Goal: Transaction & Acquisition: Subscribe to service/newsletter

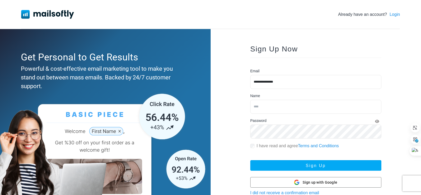
type input "**********"
click at [268, 103] on input "text" at bounding box center [315, 107] width 131 height 14
type input "**********"
click at [253, 149] on div "I have read and agree Terms and Conditions" at bounding box center [315, 146] width 131 height 6
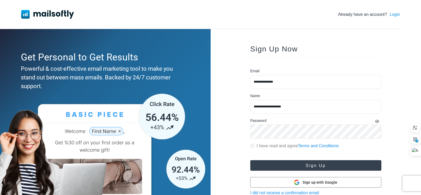
click at [298, 166] on button "Sign Up" at bounding box center [315, 165] width 131 height 11
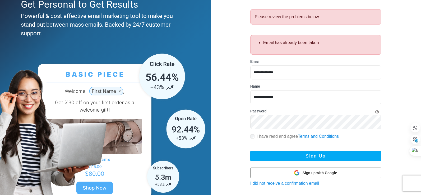
scroll to position [69, 0]
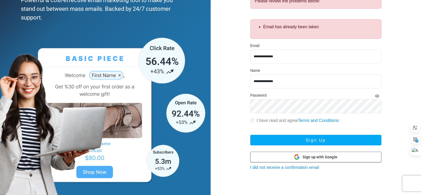
click at [325, 162] on div "Sign up with Google Sign up with Google" at bounding box center [315, 157] width 43 height 10
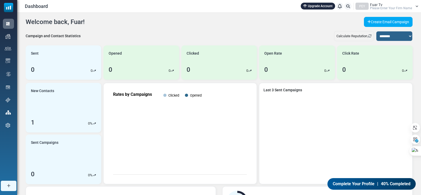
click at [383, 184] on span "40% Completed" at bounding box center [396, 184] width 30 height 6
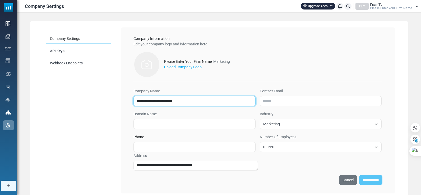
click at [196, 99] on input "**********" at bounding box center [194, 101] width 122 height 10
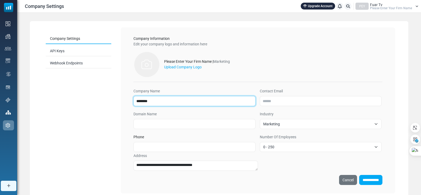
type input "**********"
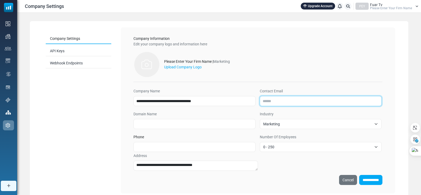
click at [275, 102] on input "Contact Email" at bounding box center [321, 101] width 122 height 10
type input "**********"
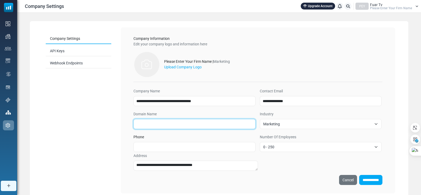
click at [197, 123] on input "Domain Name" at bounding box center [194, 124] width 122 height 10
type input "**********"
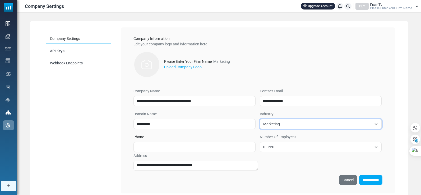
click at [276, 126] on span "Marketing" at bounding box center [317, 124] width 109 height 6
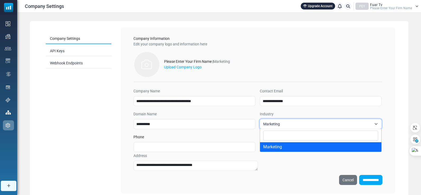
click at [276, 126] on span "Marketing" at bounding box center [317, 124] width 109 height 6
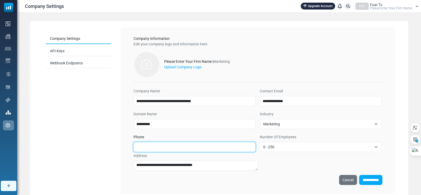
click at [153, 145] on input "Phone" at bounding box center [194, 147] width 122 height 10
type input "**********"
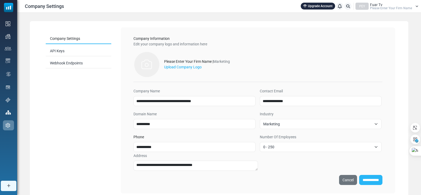
click at [366, 179] on input "**********" at bounding box center [370, 180] width 23 height 10
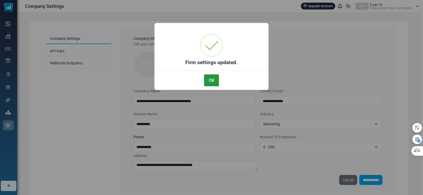
click at [216, 78] on button "OK" at bounding box center [211, 81] width 15 height 12
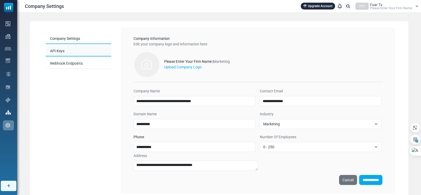
click at [80, 53] on link "API Keys" at bounding box center [79, 51] width 66 height 10
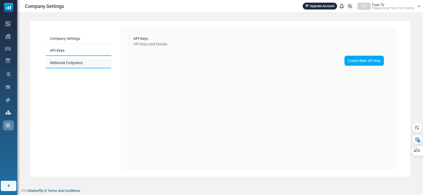
click at [81, 63] on link "Webhook Endpoints" at bounding box center [79, 63] width 66 height 10
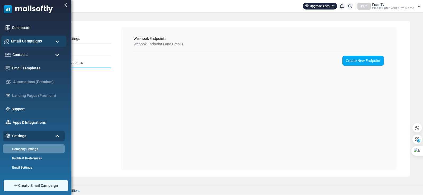
click at [30, 40] on span "Email Campaigns" at bounding box center [26, 41] width 31 height 6
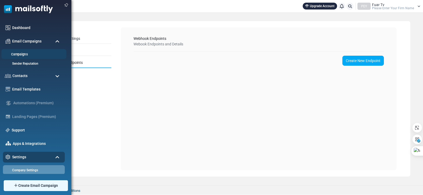
click at [29, 53] on link "Campaigns" at bounding box center [32, 54] width 63 height 5
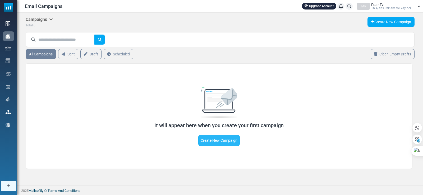
click at [225, 139] on link "Create New Campaign" at bounding box center [218, 140] width 41 height 11
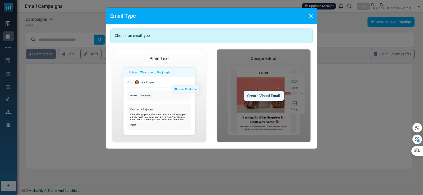
click at [268, 99] on div "Create Visual Email" at bounding box center [264, 96] width 40 height 10
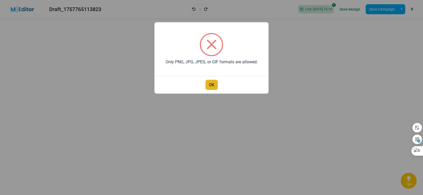
click at [210, 85] on button "OK" at bounding box center [211, 85] width 12 height 10
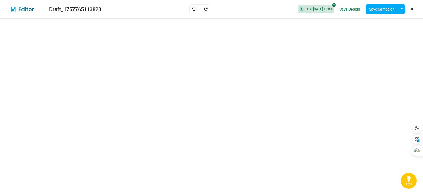
click at [352, 9] on link "Save Design" at bounding box center [349, 9] width 23 height 9
click at [407, 187] on link "Tips" at bounding box center [409, 181] width 16 height 16
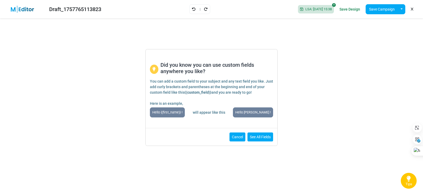
click at [231, 134] on button "Cancel" at bounding box center [237, 137] width 16 height 9
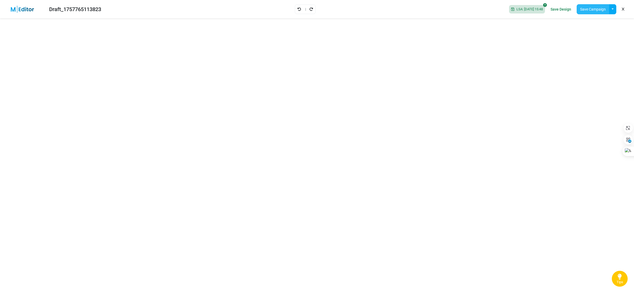
click at [423, 10] on button "Save Campaign" at bounding box center [593, 9] width 33 height 10
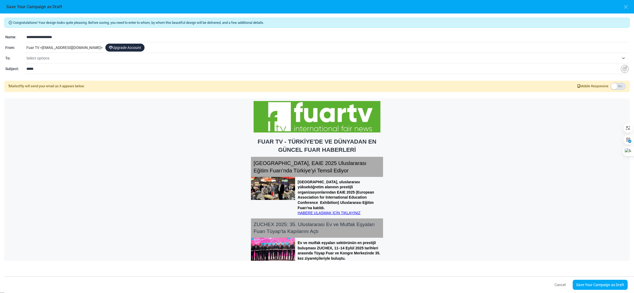
click at [423, 86] on label at bounding box center [618, 86] width 15 height 7
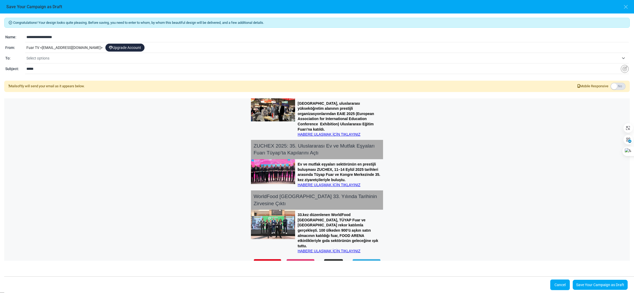
click at [423, 195] on button "Cancel" at bounding box center [560, 284] width 20 height 11
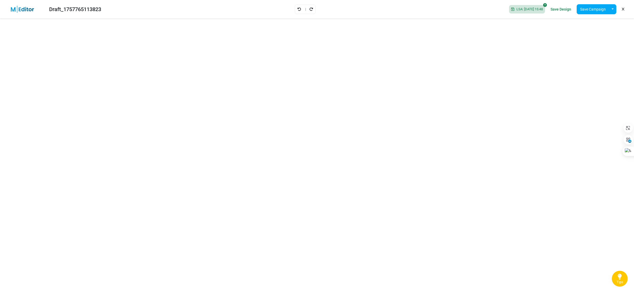
click at [423, 9] on link "Save Design" at bounding box center [560, 9] width 23 height 9
click at [26, 12] on img at bounding box center [25, 9] width 34 height 7
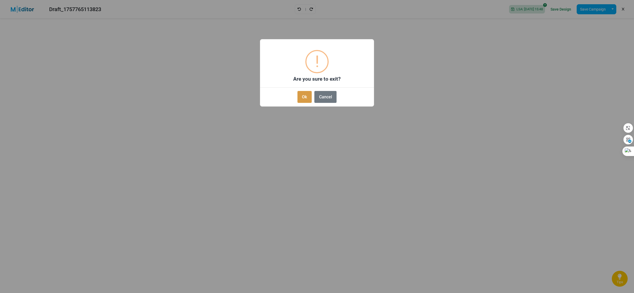
click at [303, 100] on button "Ok" at bounding box center [305, 97] width 14 height 12
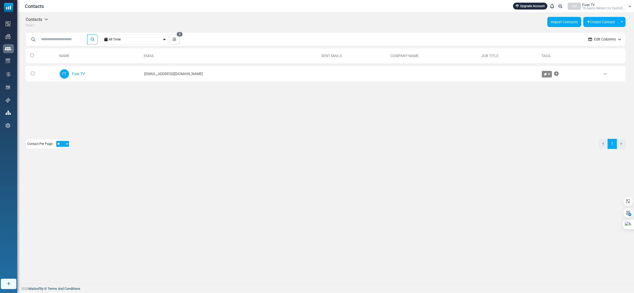
click at [557, 25] on link "Import Contacts" at bounding box center [565, 22] width 34 height 10
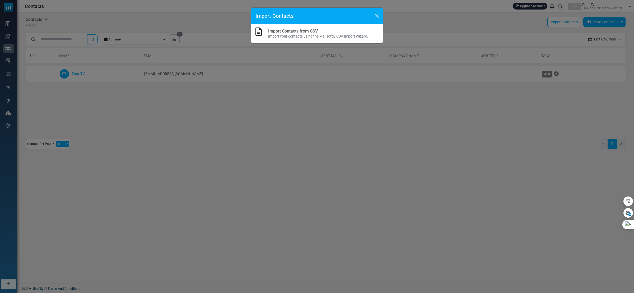
click at [310, 34] on p "Import your contacts using the Mailsoftly CSV Import Wizard." at bounding box center [318, 37] width 100 height 6
click at [303, 30] on link "Import Contacts from CSV" at bounding box center [293, 31] width 50 height 5
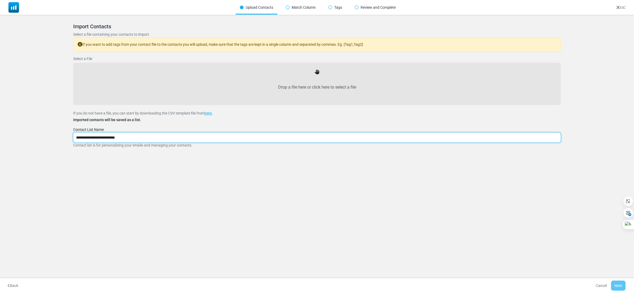
click at [137, 141] on input "**********" at bounding box center [317, 137] width 488 height 10
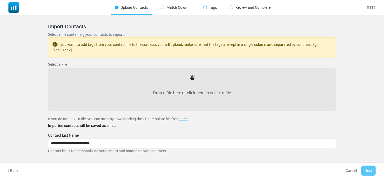
drag, startPoint x: 634, startPoint y: 1, endPoint x: 132, endPoint y: 59, distance: 505.5
click at [132, 59] on div "**********" at bounding box center [192, 88] width 288 height 130
click at [184, 119] on link "here." at bounding box center [183, 119] width 8 height 4
click at [196, 82] on label "Drop a file here or click here to select a file" at bounding box center [192, 92] width 276 height 23
click at [0, 0] on input "Drop a file here or click here to select a file" at bounding box center [0, 0] width 0 height 0
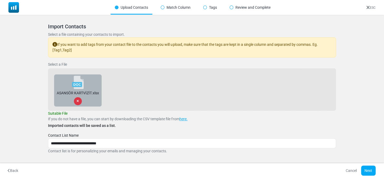
click at [77, 99] on div at bounding box center [78, 101] width 8 height 8
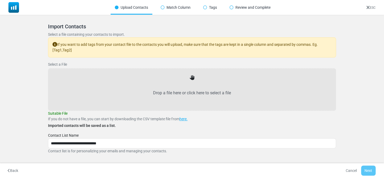
click at [150, 94] on label "Drop a file here or click here to select a file" at bounding box center [192, 92] width 276 height 23
click at [0, 0] on input "Drop a file here or click here to select a file" at bounding box center [0, 0] width 0 height 0
type input "**********"
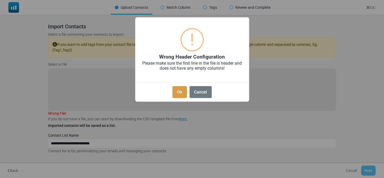
click at [175, 88] on button "Ok" at bounding box center [180, 92] width 14 height 12
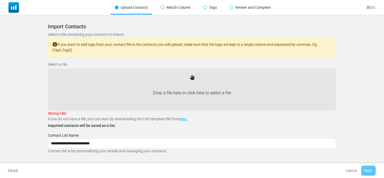
click at [375, 7] on link "ESC" at bounding box center [371, 8] width 9 height 4
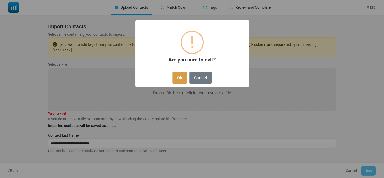
click at [183, 79] on button "Ok" at bounding box center [180, 78] width 14 height 12
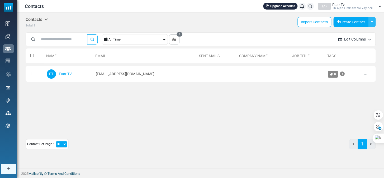
click at [373, 22] on button "Toggle Dropdown" at bounding box center [372, 22] width 7 height 10
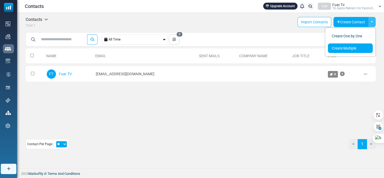
click at [359, 46] on link "Create Multiple" at bounding box center [350, 48] width 45 height 10
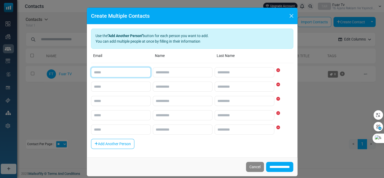
click at [125, 72] on input "email" at bounding box center [121, 72] width 60 height 10
paste input "**********"
type input "**********"
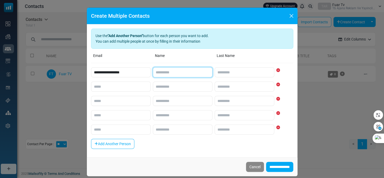
click at [161, 75] on input "text" at bounding box center [183, 72] width 60 height 10
type input "******"
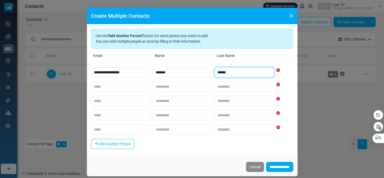
type input "******"
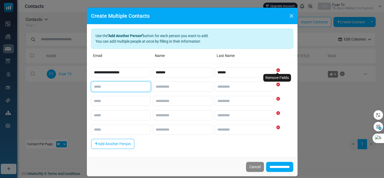
click at [108, 88] on input "email" at bounding box center [121, 86] width 60 height 10
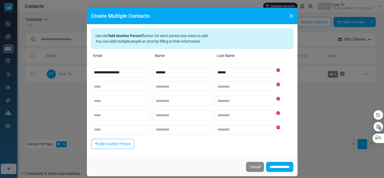
click at [137, 37] on b ""Add Another Person"" at bounding box center [125, 36] width 35 height 4
click at [289, 14] on button "Close" at bounding box center [292, 16] width 8 height 8
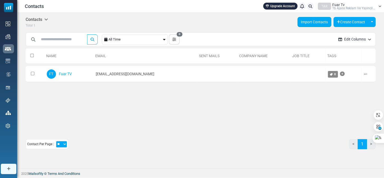
click at [324, 24] on link "Import Contacts" at bounding box center [315, 22] width 34 height 10
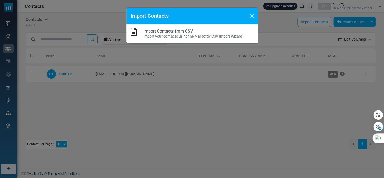
click at [198, 29] on h6 "Import Contacts from CSV" at bounding box center [193, 31] width 100 height 5
click at [185, 33] on link "Import Contacts from CSV" at bounding box center [168, 31] width 50 height 5
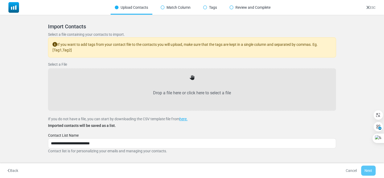
click at [156, 91] on label "Drop a file here or click here to select a file" at bounding box center [192, 92] width 276 height 23
click at [0, 0] on input "Drop a file here or click here to select a file" at bounding box center [0, 0] width 0 height 0
type input "**********"
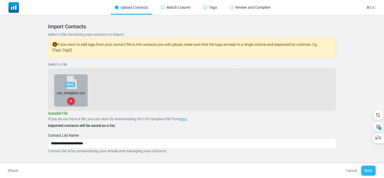
click at [369, 168] on button "Next" at bounding box center [368, 170] width 15 height 10
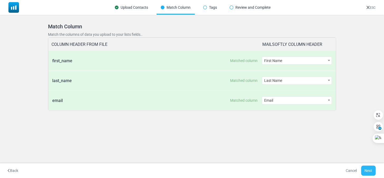
click at [368, 169] on button "Next" at bounding box center [368, 170] width 15 height 10
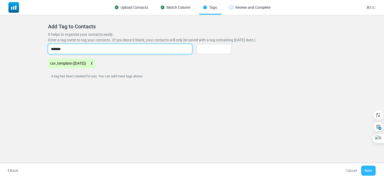
type input "*******"
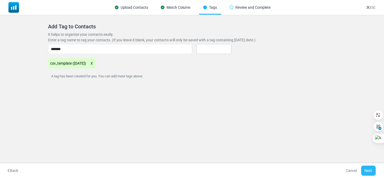
click at [373, 170] on button "Next" at bounding box center [368, 170] width 15 height 10
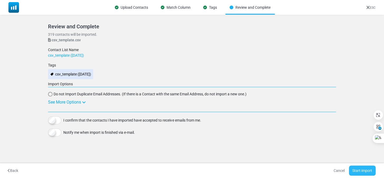
click at [369, 168] on button "Start import" at bounding box center [362, 170] width 27 height 10
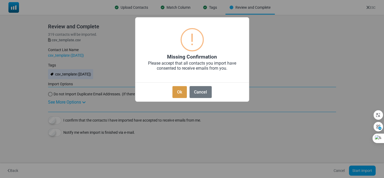
click at [184, 92] on button "Ok" at bounding box center [180, 92] width 14 height 12
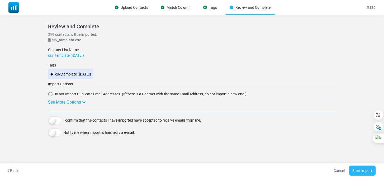
click at [359, 168] on button "Start import" at bounding box center [362, 170] width 27 height 10
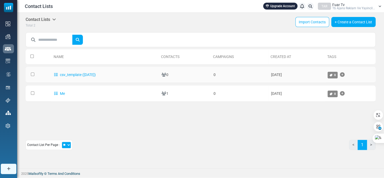
click at [133, 76] on td "csv_template ([DATE])" at bounding box center [106, 75] width 108 height 16
click at [96, 74] on link "csv_template ([DATE])" at bounding box center [75, 74] width 42 height 4
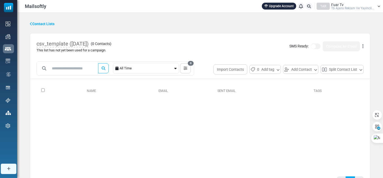
click at [142, 70] on div "All Time" at bounding box center [146, 68] width 54 height 10
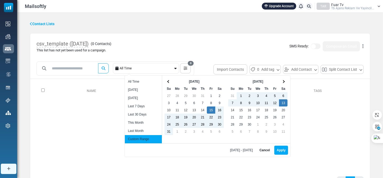
click at [142, 70] on div "All Time" at bounding box center [146, 68] width 54 height 10
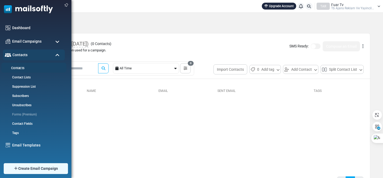
click at [21, 68] on link "Contacts" at bounding box center [32, 68] width 63 height 5
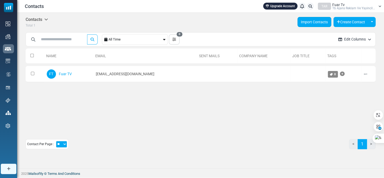
click at [314, 22] on link "Import Contacts" at bounding box center [315, 22] width 34 height 10
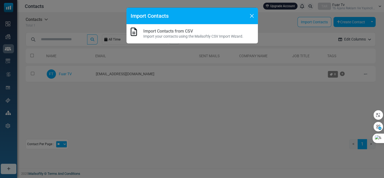
click at [172, 36] on p "Import your contacts using the Mailsoftly CSV Import Wizard." at bounding box center [193, 37] width 100 height 6
click at [181, 29] on link "Import Contacts from CSV" at bounding box center [168, 31] width 50 height 5
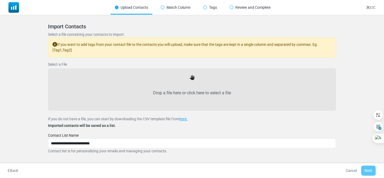
click at [190, 80] on div "Drop a file here or click here to select a file" at bounding box center [192, 89] width 276 height 30
click at [183, 95] on label "Drop a file here or click here to select a file" at bounding box center [192, 92] width 276 height 23
click at [0, 0] on input "Drop a file here or click here to select a file" at bounding box center [0, 0] width 0 height 0
type input "**********"
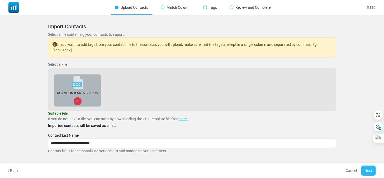
click at [372, 167] on button "Next" at bounding box center [368, 170] width 15 height 10
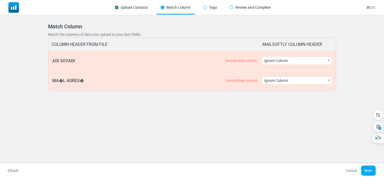
click at [281, 62] on span "Ignore Column" at bounding box center [296, 60] width 69 height 7
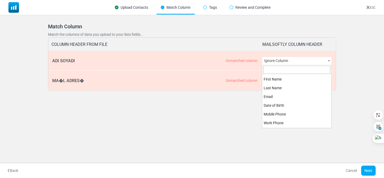
scroll to position [130, 0]
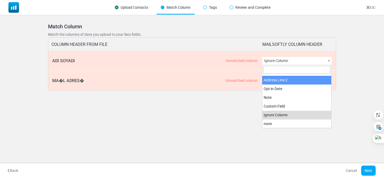
click at [147, 55] on div "ADI SOYADI Unmatched column" at bounding box center [157, 61] width 210 height 20
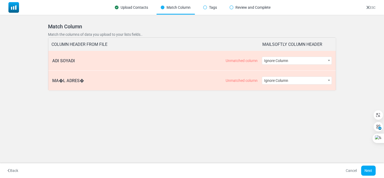
click at [349, 167] on link "Cancel" at bounding box center [352, 170] width 18 height 10
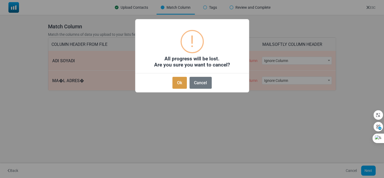
click at [183, 85] on button "Ok" at bounding box center [180, 83] width 14 height 12
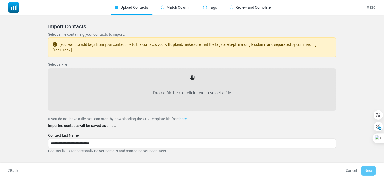
click at [159, 79] on div "Drop a file here or click here to select a file" at bounding box center [192, 89] width 276 height 30
click at [194, 87] on label "Drop a file here or click here to select a file" at bounding box center [192, 92] width 276 height 23
click at [0, 0] on input "Drop a file here or click here to select a file" at bounding box center [0, 0] width 0 height 0
type input "**********"
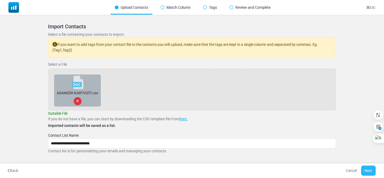
click at [366, 167] on button "Next" at bounding box center [368, 170] width 15 height 10
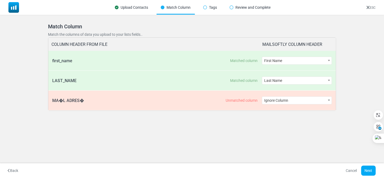
click at [273, 99] on span "Ignore Column" at bounding box center [296, 99] width 69 height 7
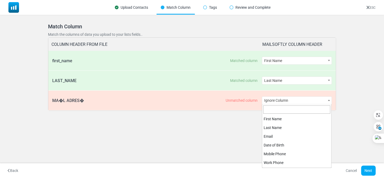
scroll to position [130, 0]
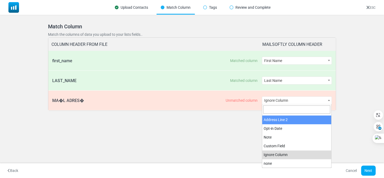
click at [210, 114] on div "Import Contacts Select a file containing your contacts to import. If you want t…" at bounding box center [192, 71] width 301 height 108
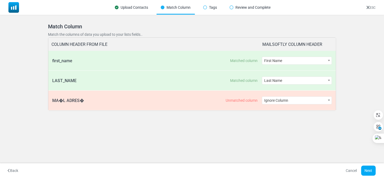
click at [351, 170] on link "Cancel" at bounding box center [352, 170] width 18 height 10
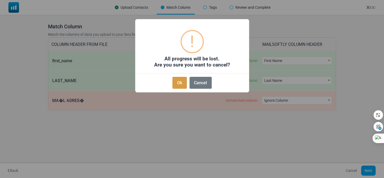
click at [173, 77] on button "Ok" at bounding box center [180, 83] width 14 height 12
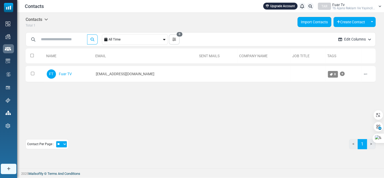
click at [312, 22] on link "Import Contacts" at bounding box center [315, 22] width 34 height 10
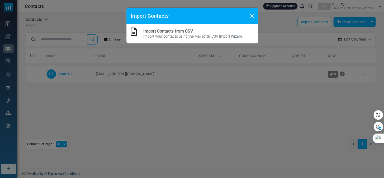
click at [174, 36] on p "Import your contacts using the Mailsoftly CSV Import Wizard." at bounding box center [193, 37] width 100 height 6
click at [174, 29] on link "Import Contacts from CSV" at bounding box center [168, 31] width 50 height 5
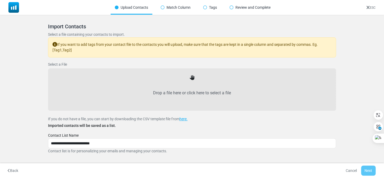
click at [169, 88] on label "Drop a file here or click here to select a file" at bounding box center [192, 92] width 276 height 23
click at [0, 0] on input "Drop a file here or click here to select a file" at bounding box center [0, 0] width 0 height 0
type input "**********"
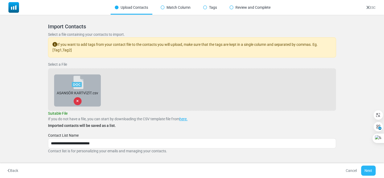
click at [368, 170] on button "Next" at bounding box center [368, 170] width 15 height 10
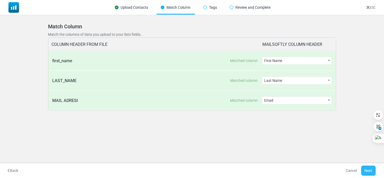
click at [362, 168] on button "Next" at bounding box center [368, 170] width 15 height 10
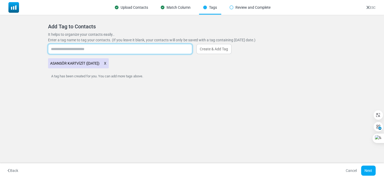
click at [83, 50] on input "text" at bounding box center [120, 49] width 144 height 10
type input "*******"
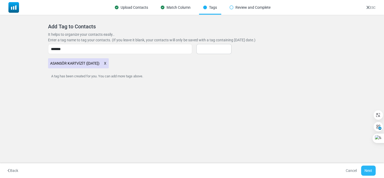
click at [371, 172] on button "Next" at bounding box center [368, 170] width 15 height 10
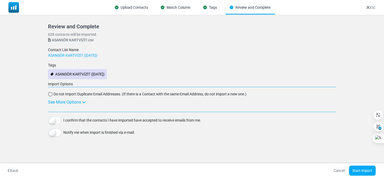
click at [61, 121] on div "I confirm that the contacts I have imported have accepted to receive emails fro…" at bounding box center [192, 120] width 288 height 8
click at [358, 169] on button "Start import" at bounding box center [362, 170] width 27 height 10
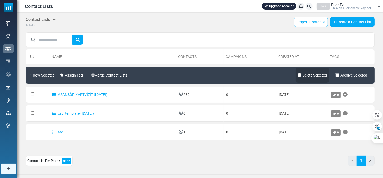
click at [324, 76] on link "Delete Selected" at bounding box center [311, 75] width 33 height 15
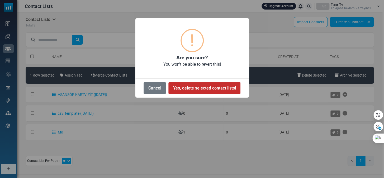
click at [220, 87] on button "Yes, delete selected contact lists!" at bounding box center [205, 88] width 72 height 12
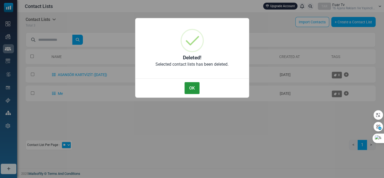
click at [191, 86] on button "OK" at bounding box center [192, 88] width 15 height 12
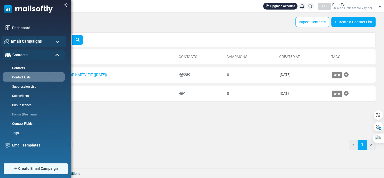
click at [34, 41] on span "Email Campaigns" at bounding box center [26, 41] width 31 height 6
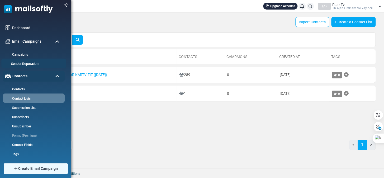
click at [31, 66] on link "Sender Reputation" at bounding box center [32, 63] width 63 height 5
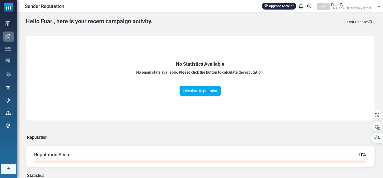
click at [337, 7] on span "Tb Ajans Reklam Ve Yayincil..." at bounding box center [352, 8] width 43 height 3
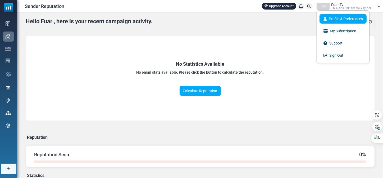
click at [336, 18] on link "Profile & Preferences" at bounding box center [342, 19] width 47 height 10
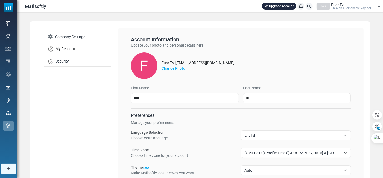
scroll to position [45, 0]
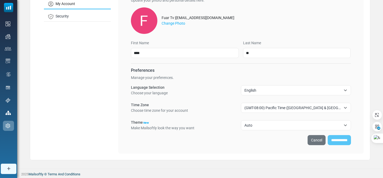
click at [256, 91] on span "English" at bounding box center [292, 90] width 97 height 6
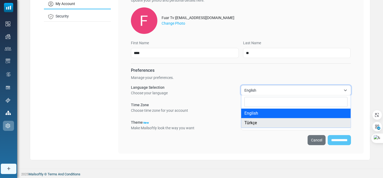
select select "**"
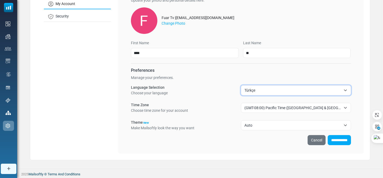
click at [272, 104] on span "(GMT-08:00) Pacific Time (US & Canada)" at bounding box center [292, 107] width 97 height 6
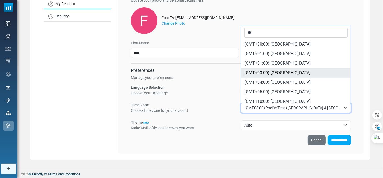
scroll to position [0, 0]
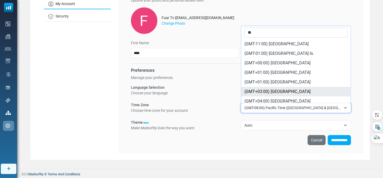
type input "***"
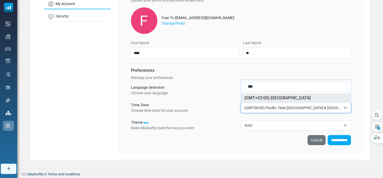
select select "********"
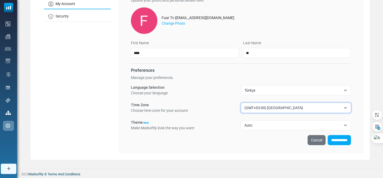
click at [274, 127] on span "Auto" at bounding box center [292, 125] width 97 height 6
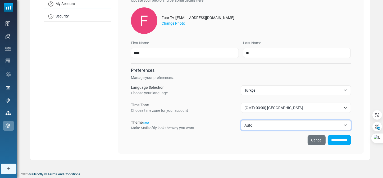
click at [274, 127] on span "Auto" at bounding box center [292, 125] width 97 height 6
click at [333, 138] on input "**********" at bounding box center [338, 140] width 23 height 10
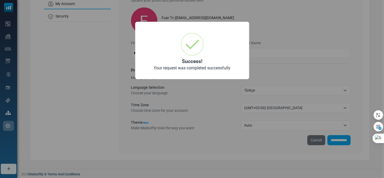
click at [272, 60] on div "× Success! Your request was completed successfully OK No Cancel" at bounding box center [192, 89] width 384 height 178
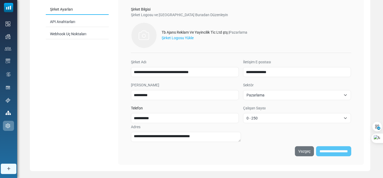
scroll to position [40, 0]
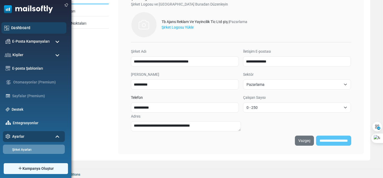
click at [24, 29] on link "Dashboard" at bounding box center [37, 28] width 52 height 6
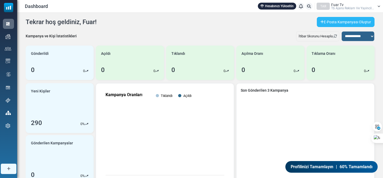
click at [331, 22] on link "E-Posta Kampanyası Oluştur" at bounding box center [346, 22] width 58 height 10
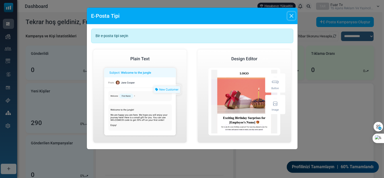
click at [293, 15] on button "Close" at bounding box center [292, 16] width 8 height 8
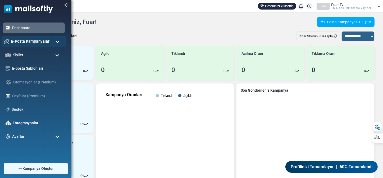
click at [32, 40] on span "E-Posta Kampanyaları" at bounding box center [30, 41] width 39 height 6
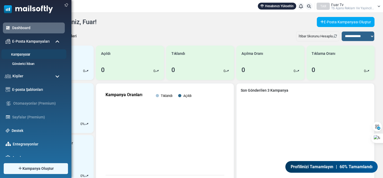
click at [29, 53] on link "Kampanyalar" at bounding box center [32, 54] width 63 height 5
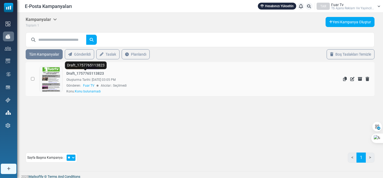
click at [73, 76] on link "Draft_1757765113823" at bounding box center [86, 74] width 38 height 6
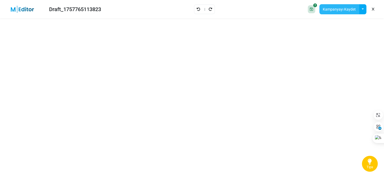
click at [349, 10] on button "Kampanyayı Kaydet" at bounding box center [340, 9] width 40 height 10
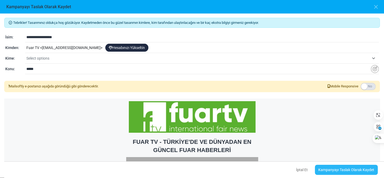
click at [344, 167] on link "Kampanyayı Taslak Olarak Kaydet" at bounding box center [346, 169] width 63 height 10
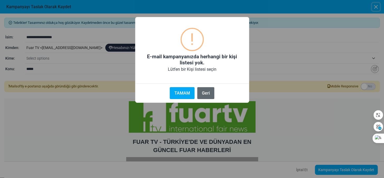
click at [203, 92] on button "Geri" at bounding box center [205, 93] width 17 height 12
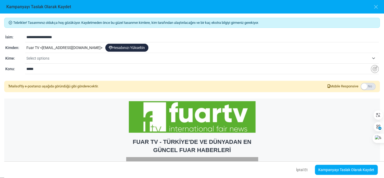
click at [49, 35] on input "**********" at bounding box center [202, 37] width 353 height 10
type input "*"
click at [31, 39] on input "*******" at bounding box center [202, 37] width 353 height 10
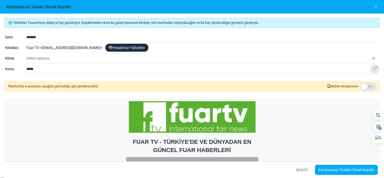
click at [31, 39] on input "*******" at bounding box center [202, 37] width 353 height 10
type input "******"
click at [58, 59] on span "Select options" at bounding box center [197, 58] width 343 height 6
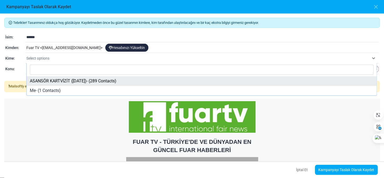
select select "*****"
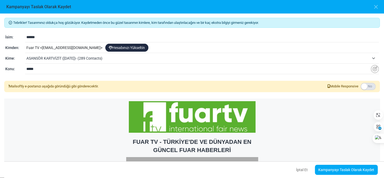
click at [61, 70] on input "*****" at bounding box center [198, 69] width 345 height 10
type input "*"
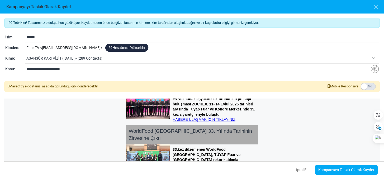
scroll to position [148, 0]
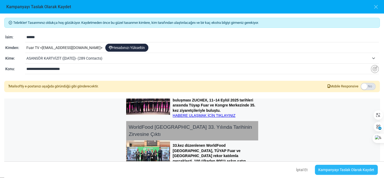
type input "**********"
click at [343, 166] on link "Kampanyayı Taslak Olarak Kaydet" at bounding box center [346, 169] width 63 height 10
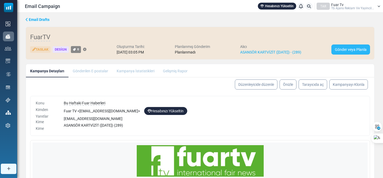
click at [356, 46] on link "Gönder veya Planla" at bounding box center [350, 49] width 39 height 10
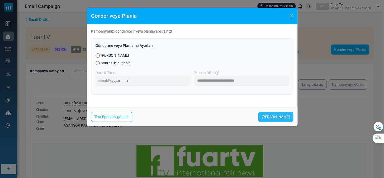
click at [274, 113] on link "[PERSON_NAME]" at bounding box center [275, 117] width 35 height 10
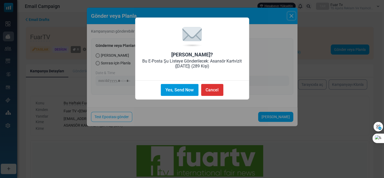
click at [190, 91] on button "Yes, Send Now" at bounding box center [180, 90] width 38 height 12
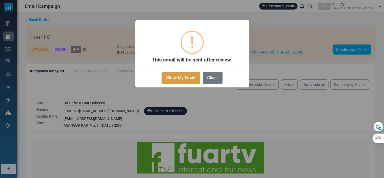
click at [192, 81] on button "Show My Email" at bounding box center [181, 78] width 38 height 12
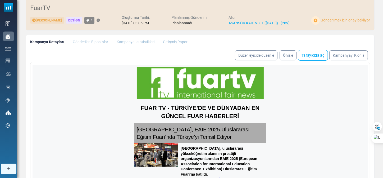
click at [323, 55] on link "Tarayıcıda aç" at bounding box center [313, 55] width 30 height 11
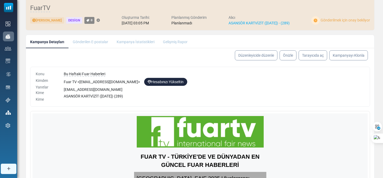
click at [95, 43] on li "Gönderilen E-postalar" at bounding box center [90, 41] width 44 height 13
click at [134, 43] on li "Kampanya İstatistikleri" at bounding box center [135, 41] width 46 height 13
click at [135, 41] on li "Kampanya İstatistikleri" at bounding box center [135, 41] width 46 height 13
click at [175, 42] on li "Gelişmiş Rapor" at bounding box center [175, 41] width 33 height 13
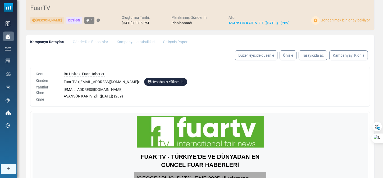
click at [175, 42] on li "Gelişmiş Rapor" at bounding box center [175, 41] width 33 height 13
click at [104, 43] on li "Gönderilen E-postalar" at bounding box center [90, 41] width 44 height 13
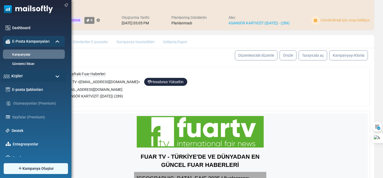
click at [23, 75] on div "Kişiler" at bounding box center [33, 75] width 65 height 11
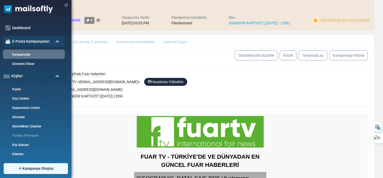
click at [23, 75] on div "Kişiler" at bounding box center [33, 75] width 65 height 11
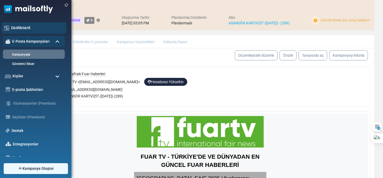
click at [27, 28] on link "Dashboard" at bounding box center [37, 28] width 52 height 6
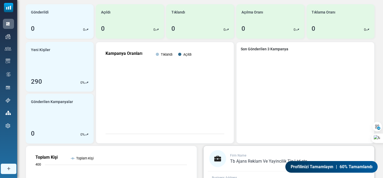
scroll to position [41, 0]
click at [63, 80] on div "290 0 %" at bounding box center [59, 82] width 57 height 10
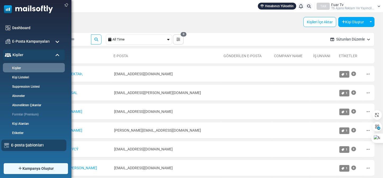
click at [24, 144] on link "E-posta Şablonları" at bounding box center [37, 145] width 52 height 6
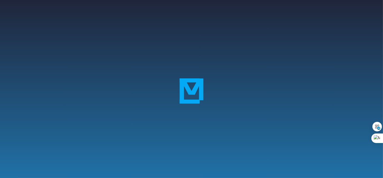
scroll to position [164, 0]
click at [214, 75] on div at bounding box center [191, 89] width 383 height 178
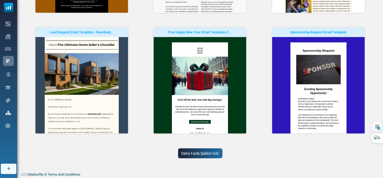
click at [207, 153] on link "Daha Fazla Şablon Gör" at bounding box center [200, 153] width 44 height 10
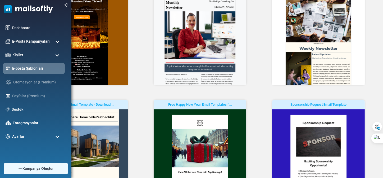
scroll to position [71, 0]
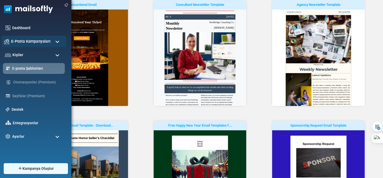
click at [24, 41] on span "E-Posta Kampanyaları" at bounding box center [30, 41] width 39 height 6
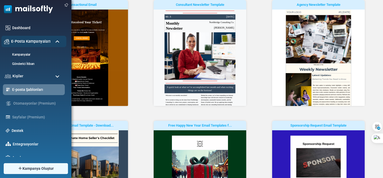
scroll to position [0, 0]
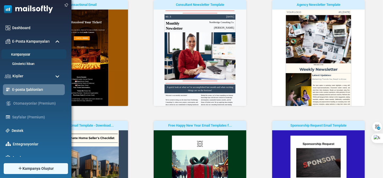
click at [26, 54] on link "Kampanyalar" at bounding box center [32, 54] width 63 height 5
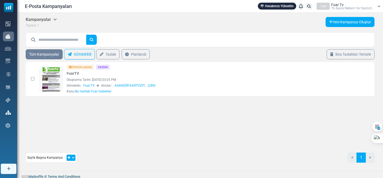
click at [79, 57] on link "Gönderildi" at bounding box center [79, 54] width 31 height 11
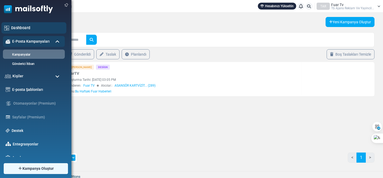
click at [24, 30] on link "Dashboard" at bounding box center [37, 28] width 52 height 6
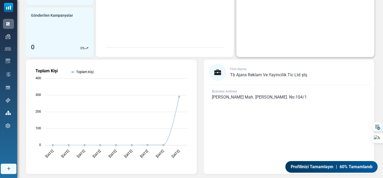
scroll to position [137, 0]
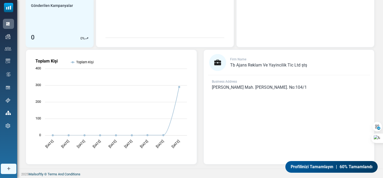
click at [331, 163] on span "Profilinizi Tamamlayın" at bounding box center [311, 166] width 43 height 6
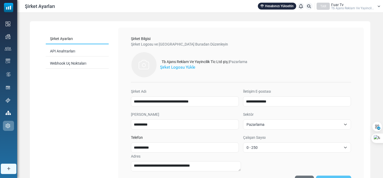
click at [182, 66] on label "Şirket Logosu Yükle" at bounding box center [177, 67] width 35 height 6
click at [0, 0] on input "Şirket Logosu Yükle" at bounding box center [0, 0] width 0 height 0
click at [270, 60] on div "Tb Ajans Reklam Ve Yayincilik Ti̇c Ltd ştş | Pazarlama Şirket Logosu Yükle" at bounding box center [241, 65] width 220 height 29
click at [81, 54] on link "API Anahtarları" at bounding box center [77, 51] width 63 height 10
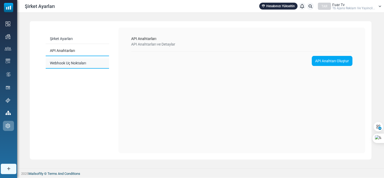
click at [81, 62] on link "Webhook Uç Noktaları" at bounding box center [77, 63] width 63 height 10
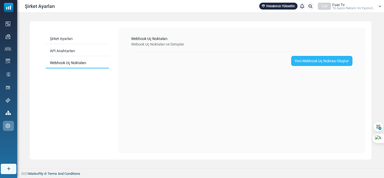
click at [308, 59] on link "Yeni Webhook Uç Noktası Oluştur" at bounding box center [321, 61] width 61 height 10
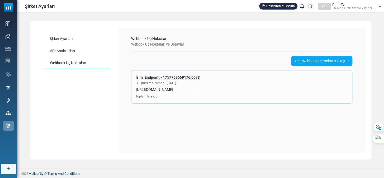
click at [261, 45] on div "Webhook Uç Noktaları Webook Uç Noktaları ve Detaylar Yeni Webhook Uç Noktası Ol…" at bounding box center [242, 72] width 239 height 80
click at [59, 53] on link "API Anahtarları" at bounding box center [77, 51] width 63 height 10
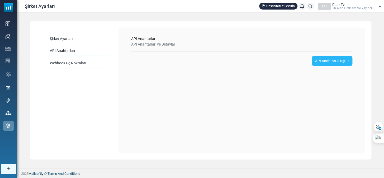
click at [322, 56] on link "API Anahtarı Oluştur" at bounding box center [332, 61] width 41 height 10
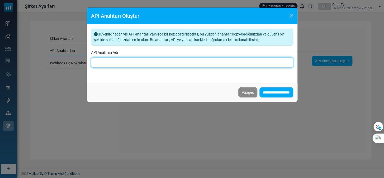
click at [163, 61] on input "API Anahtarı Adı" at bounding box center [192, 62] width 202 height 10
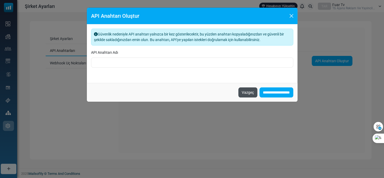
click at [239, 88] on button "Vazgeç" at bounding box center [248, 92] width 19 height 10
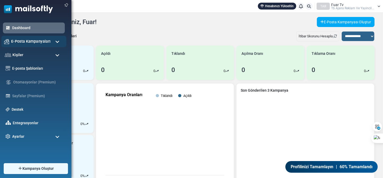
click at [29, 44] on span "E-Posta Kampanyaları" at bounding box center [30, 41] width 39 height 6
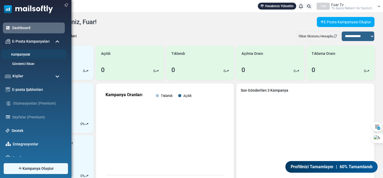
click at [24, 55] on link "Kampanyalar" at bounding box center [32, 54] width 63 height 5
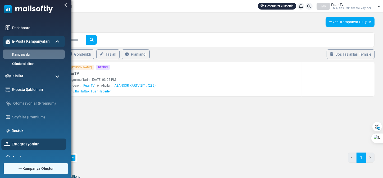
click at [20, 142] on link "Entegrasyonlar" at bounding box center [38, 144] width 52 height 6
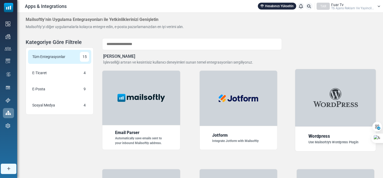
click at [344, 99] on img at bounding box center [335, 97] width 56 height 30
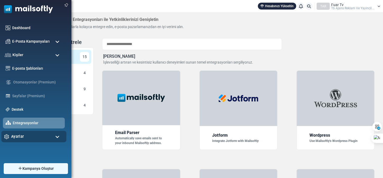
click at [26, 133] on div "Ayarlar" at bounding box center [33, 136] width 65 height 11
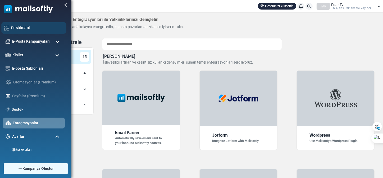
click at [31, 25] on link "Dashboard" at bounding box center [37, 28] width 52 height 6
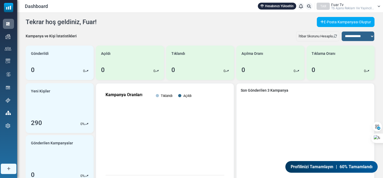
click at [342, 7] on span "Tb Ajans Reklam Ve Yayincil..." at bounding box center [352, 8] width 43 height 3
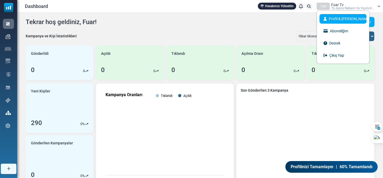
click at [338, 20] on link "Profil & [PERSON_NAME]" at bounding box center [342, 19] width 47 height 10
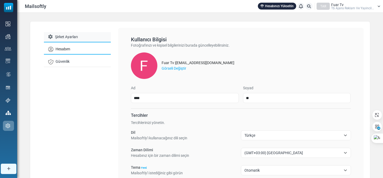
click at [66, 39] on link "Şirket Ayarları" at bounding box center [77, 37] width 67 height 10
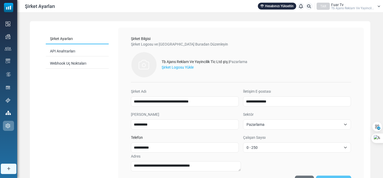
scroll to position [40, 0]
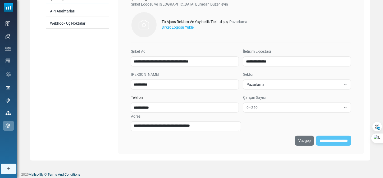
click at [335, 142] on div "**********" at bounding box center [241, 140] width 220 height 10
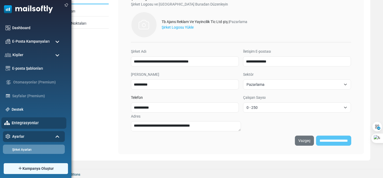
click at [27, 123] on link "Entegrasyonlar" at bounding box center [38, 123] width 52 height 6
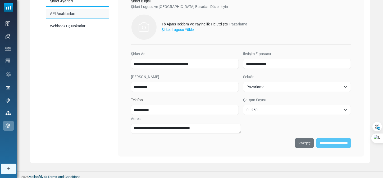
click at [77, 16] on link "API Anahtarları" at bounding box center [77, 14] width 63 height 10
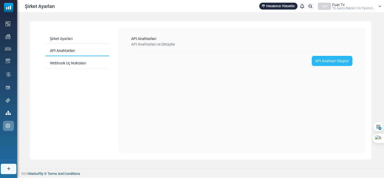
click at [324, 59] on link "API Anahtarı Oluştur" at bounding box center [332, 61] width 41 height 10
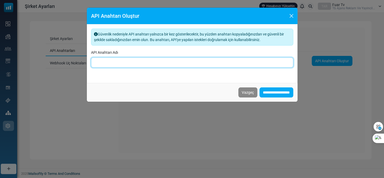
click at [129, 58] on input "API Anahtarı Adı" at bounding box center [192, 62] width 202 height 10
type input "*********"
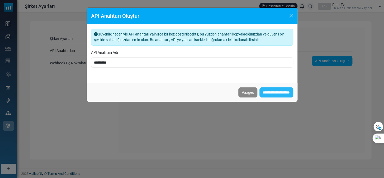
click at [260, 87] on input "**********" at bounding box center [277, 92] width 34 height 10
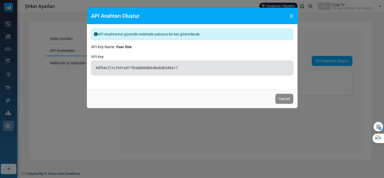
click at [205, 68] on span "4df54c721c7691ed175cabb6b8b64be6db349a17" at bounding box center [192, 68] width 202 height 15
copy div "4df54c721c7691ed175cabb6b8b64be6db349a17"
click at [286, 100] on button "Cancel" at bounding box center [285, 99] width 18 height 10
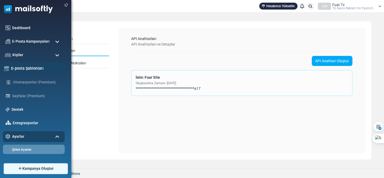
click at [28, 65] on link "E-posta Şablonları" at bounding box center [37, 68] width 52 height 6
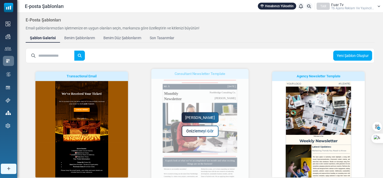
scroll to position [164, 0]
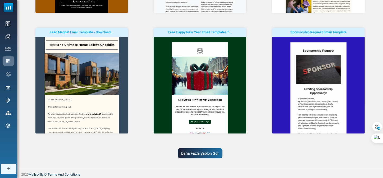
click at [196, 154] on link "Daha Fazla Şablon Gör" at bounding box center [200, 153] width 44 height 10
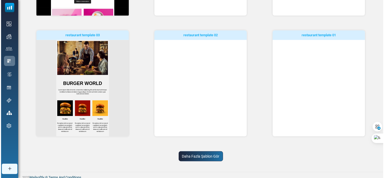
scroll to position [0, 0]
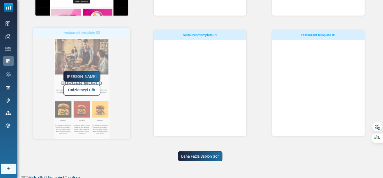
click at [88, 86] on link "Önizlemeyi Gör" at bounding box center [81, 89] width 37 height 11
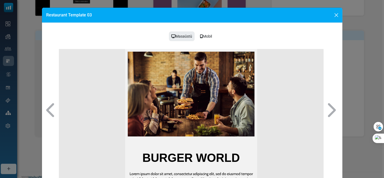
click at [202, 38] on div "Mobil" at bounding box center [206, 36] width 19 height 10
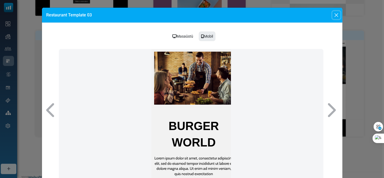
click at [339, 12] on button "Close" at bounding box center [337, 15] width 8 height 8
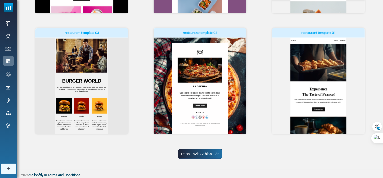
scroll to position [407, 0]
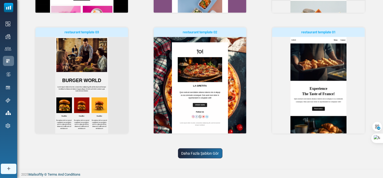
click at [252, 86] on div "restaurant template 02 Yapmaya Başla Önizlemeyi Gör" at bounding box center [200, 80] width 112 height 106
click at [213, 155] on link "Daha Fazla Şablon Gör" at bounding box center [200, 153] width 44 height 10
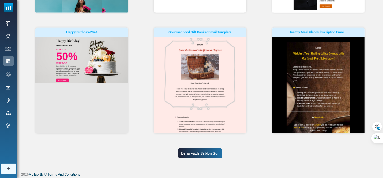
click at [211, 154] on link "Daha Fazla Şablon Gör" at bounding box center [200, 153] width 44 height 10
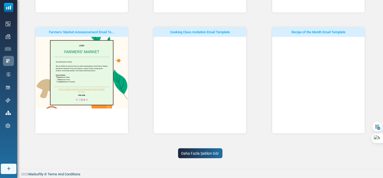
click at [212, 155] on link "Daha Fazla Şablon Gör" at bounding box center [200, 153] width 44 height 10
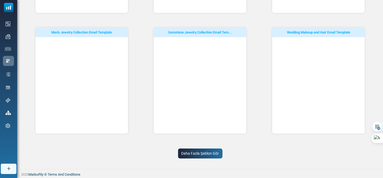
click at [219, 151] on link "Daha Fazla Şablon Gör" at bounding box center [200, 153] width 44 height 10
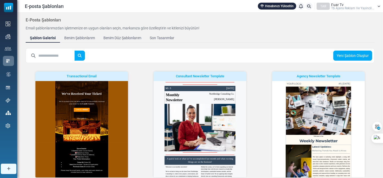
click at [60, 53] on input "text" at bounding box center [56, 55] width 36 height 10
click at [59, 53] on input "****" at bounding box center [56, 55] width 36 height 10
type input "****"
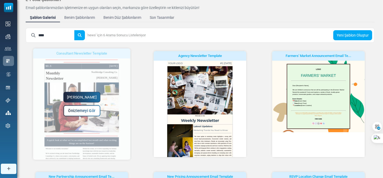
click at [89, 109] on span "Önizlemeyi Gör" at bounding box center [81, 110] width 27 height 4
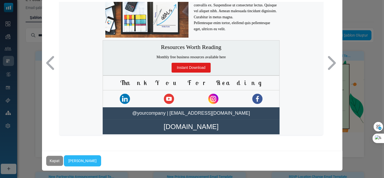
click at [71, 159] on link "Yapmaya Başla" at bounding box center [82, 160] width 37 height 11
